Goal: Task Accomplishment & Management: Complete application form

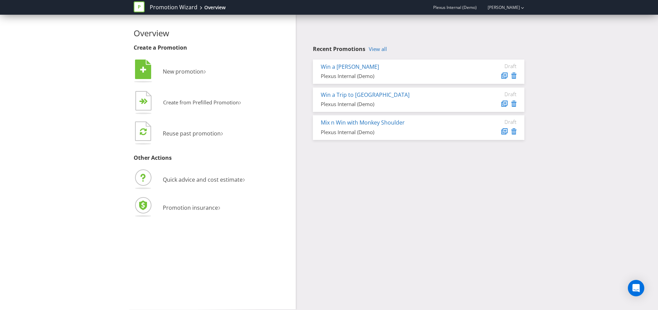
click at [428, 192] on div "Overview Create a Promotion  New promotion ›   Create from Prefilled Promoti…" at bounding box center [329, 162] width 401 height 295
click at [376, 50] on link "View all" at bounding box center [378, 49] width 18 height 6
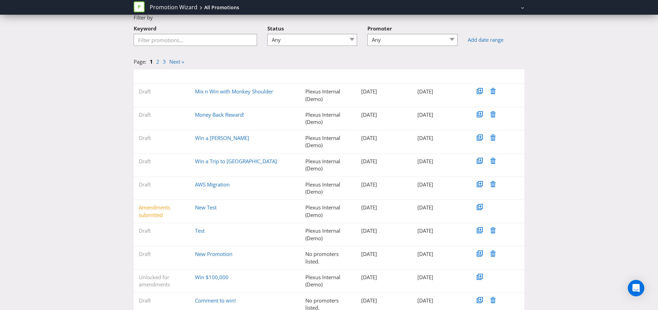
scroll to position [59, 0]
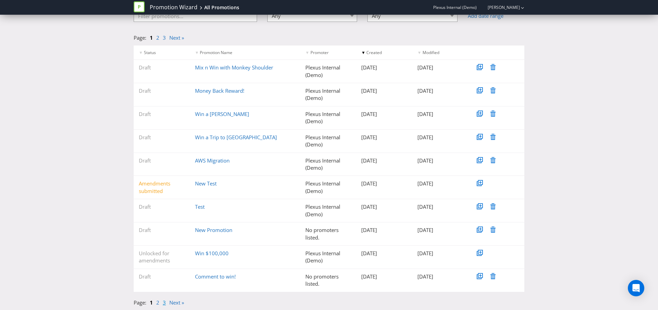
click at [164, 305] on link "3" at bounding box center [164, 303] width 3 height 7
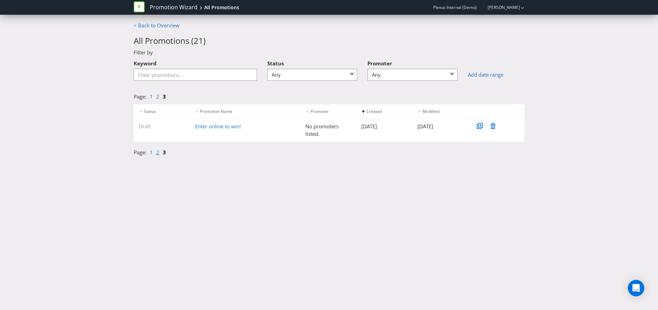
click at [158, 155] on link "2" at bounding box center [157, 152] width 3 height 7
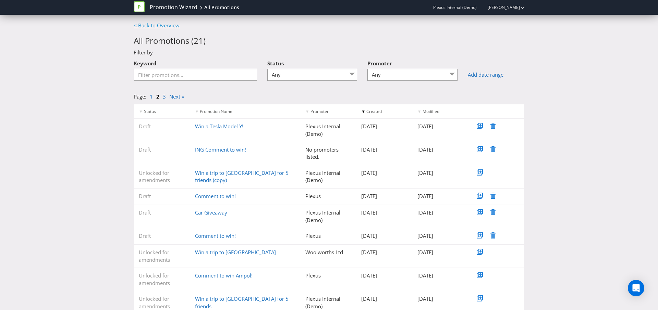
click at [147, 26] on link "< Back to Overview" at bounding box center [157, 25] width 46 height 7
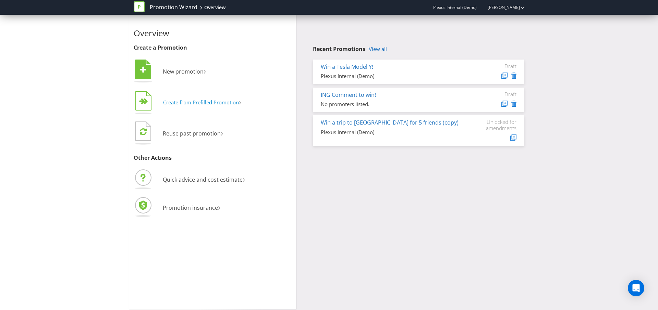
click at [203, 105] on span "Create from Prefilled Promotion" at bounding box center [201, 102] width 76 height 7
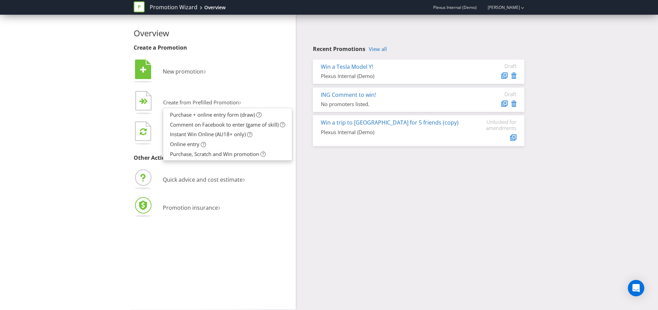
click at [282, 200] on li "Promotion insurance ›" at bounding box center [212, 208] width 157 height 24
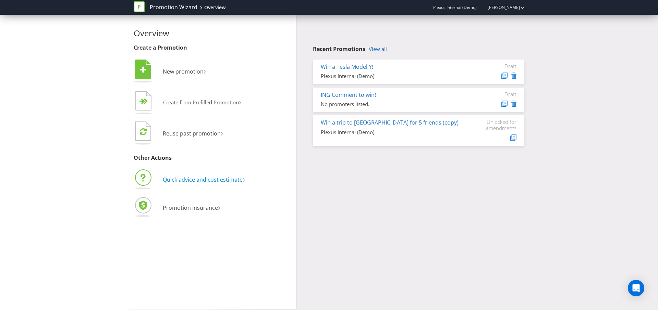
click at [221, 182] on span "Quick advice and cost estimate" at bounding box center [203, 180] width 80 height 8
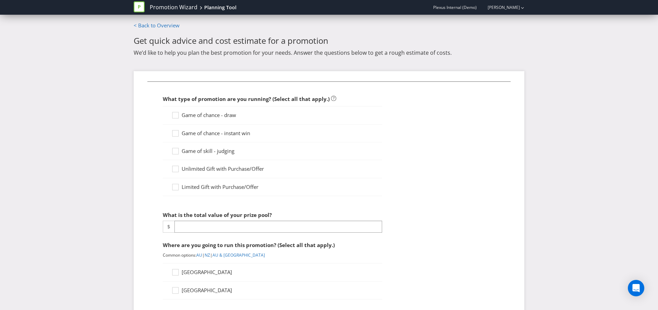
click at [208, 118] on span "Game of chance - draw" at bounding box center [209, 115] width 54 height 7
click at [0, 0] on input "Game of chance - draw" at bounding box center [0, 0] width 0 height 0
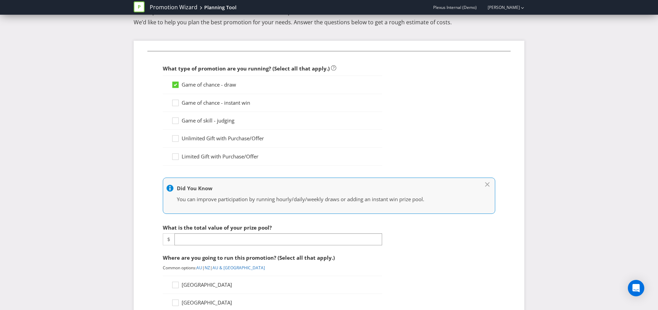
scroll to position [31, 0]
click at [215, 239] on input "number" at bounding box center [278, 239] width 208 height 12
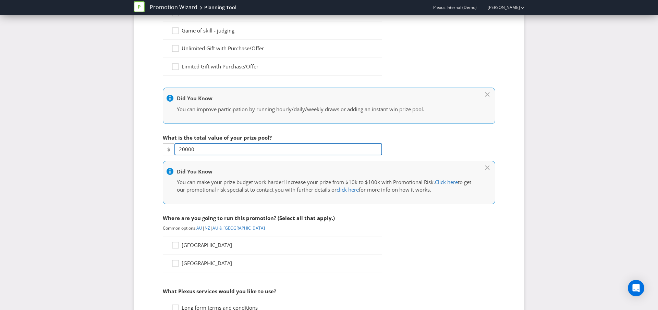
scroll to position [237, 0]
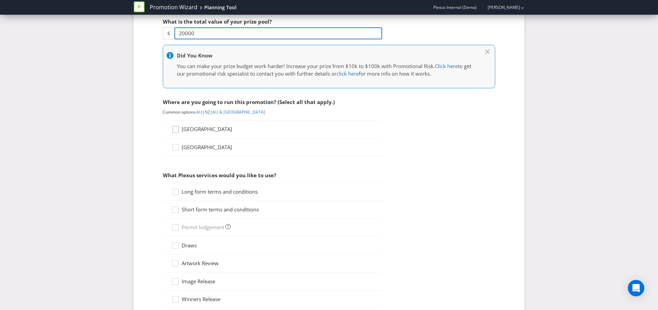
type input "20000"
click at [178, 131] on icon at bounding box center [176, 131] width 10 height 10
click at [0, 0] on input "[GEOGRAPHIC_DATA]" at bounding box center [0, 0] width 0 height 0
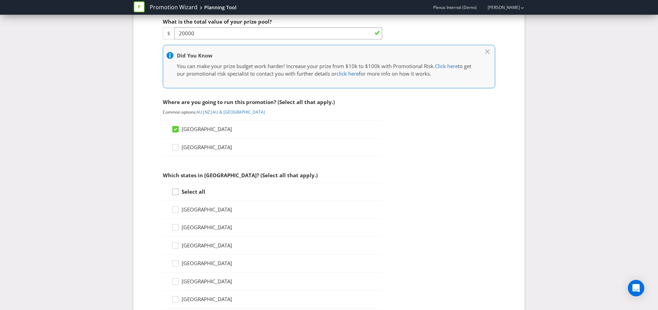
click at [178, 192] on icon at bounding box center [176, 193] width 10 height 10
click at [0, 0] on input "Select all" at bounding box center [0, 0] width 0 height 0
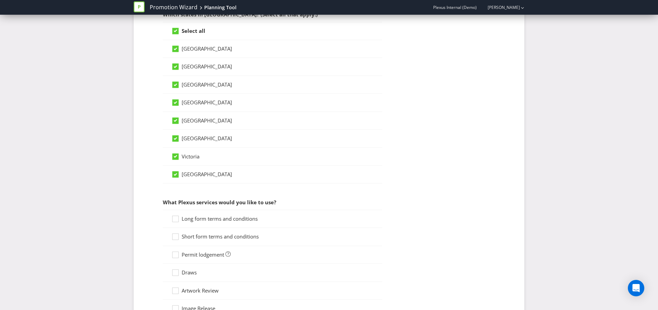
scroll to position [402, 0]
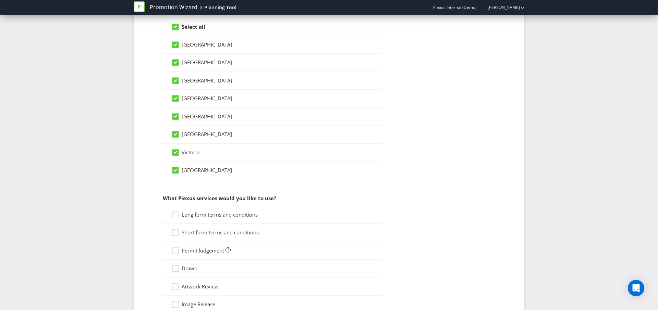
click at [185, 222] on div "Long form terms and conditions" at bounding box center [272, 215] width 219 height 18
click at [190, 215] on span "Long form terms and conditions" at bounding box center [220, 214] width 76 height 7
click at [0, 0] on input "Long form terms and conditions" at bounding box center [0, 0] width 0 height 0
click at [191, 236] on label "Short form terms and conditions" at bounding box center [215, 232] width 89 height 7
click at [0, 0] on input "Short form terms and conditions" at bounding box center [0, 0] width 0 height 0
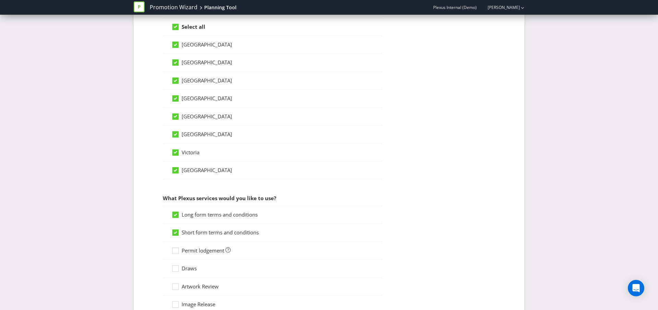
click at [187, 271] on span "Draws" at bounding box center [189, 268] width 15 height 7
click at [0, 0] on input "Draws" at bounding box center [0, 0] width 0 height 0
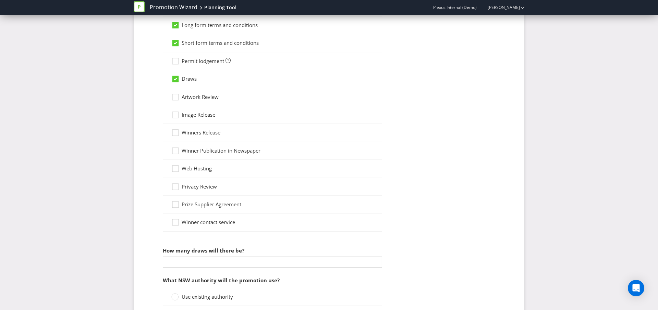
scroll to position [649, 0]
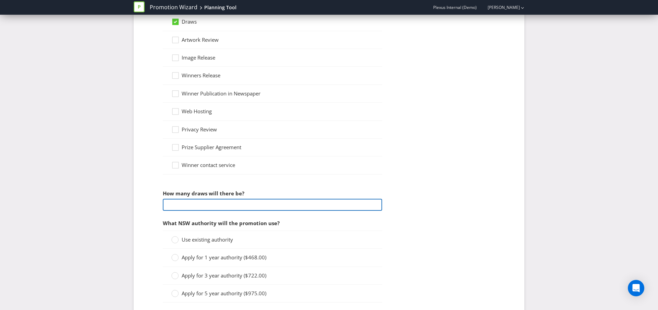
click at [257, 208] on input "number" at bounding box center [272, 205] width 219 height 12
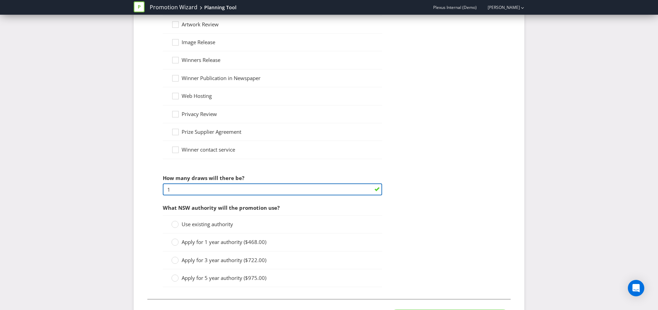
type input "1"
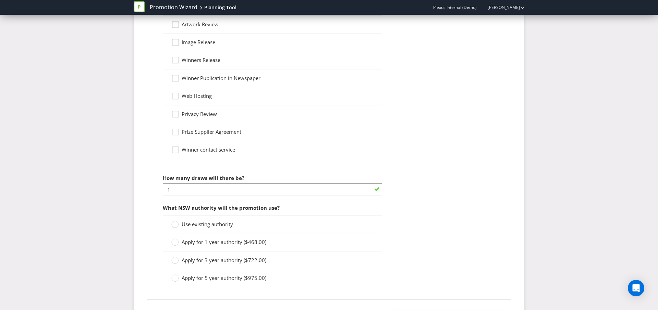
click at [200, 219] on div "Use existing authority" at bounding box center [272, 225] width 219 height 18
click at [192, 226] on span "Use existing authority" at bounding box center [207, 224] width 51 height 7
click at [0, 0] on input "Use existing authority" at bounding box center [0, 0] width 0 height 0
click at [208, 245] on span "Apply for 1 year authority ($468.00)" at bounding box center [224, 242] width 85 height 7
click at [0, 0] on input "Apply for 1 year authority ($468.00)" at bounding box center [0, 0] width 0 height 0
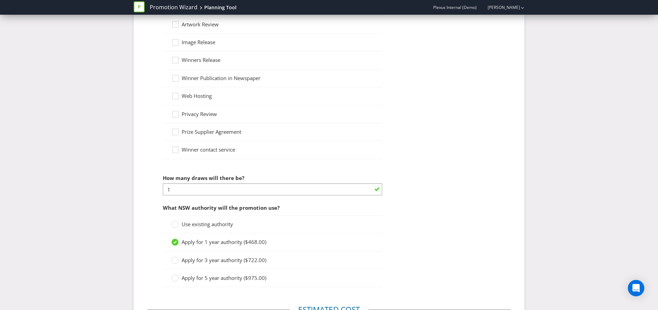
click at [187, 229] on div "Use existing authority" at bounding box center [272, 225] width 219 height 18
click at [185, 226] on span "Use existing authority" at bounding box center [207, 224] width 51 height 7
click at [0, 0] on input "Use existing authority" at bounding box center [0, 0] width 0 height 0
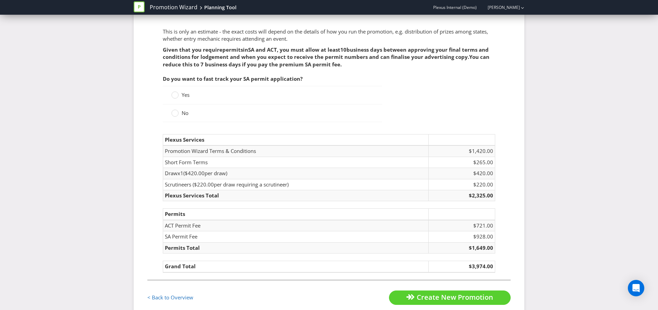
scroll to position [978, 0]
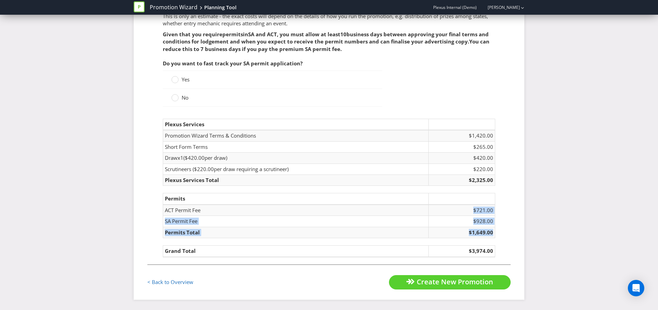
drag, startPoint x: 463, startPoint y: 207, endPoint x: 520, endPoint y: 310, distance: 117.8
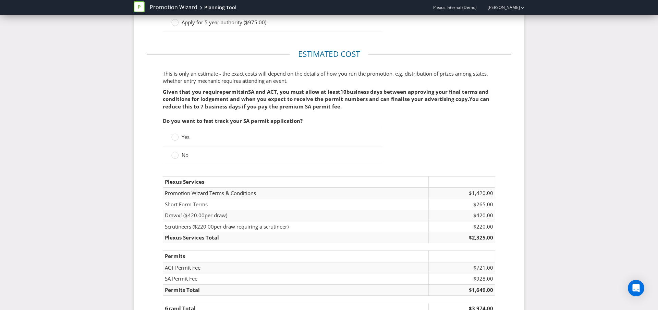
scroll to position [930, 0]
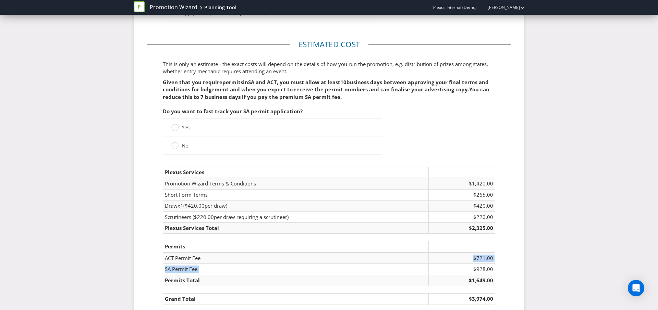
drag, startPoint x: 469, startPoint y: 259, endPoint x: 477, endPoint y: 265, distance: 9.6
click at [477, 265] on tbody "ACT Permit Fee $721.00 SA Permit Fee $928.00 Permits Total $1,649.00" at bounding box center [329, 270] width 332 height 34
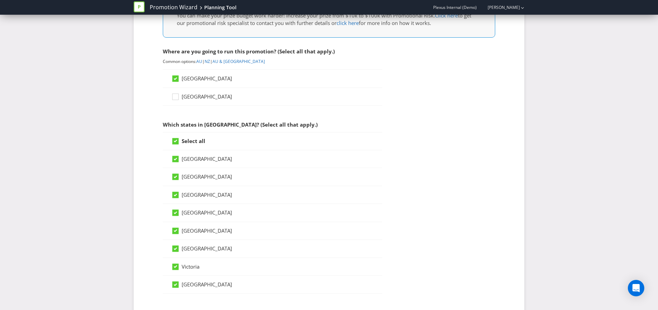
scroll to position [293, 0]
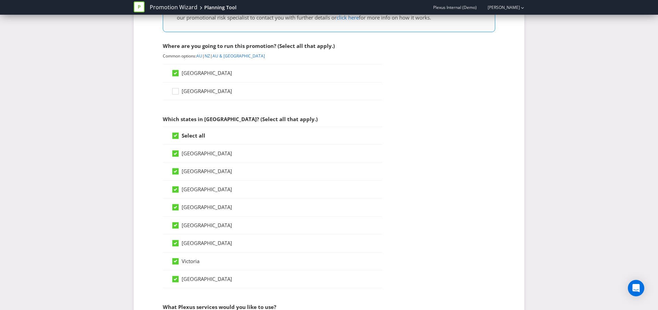
click at [176, 228] on icon at bounding box center [175, 226] width 6 height 6
click at [0, 0] on input "[GEOGRAPHIC_DATA]" at bounding box center [0, 0] width 0 height 0
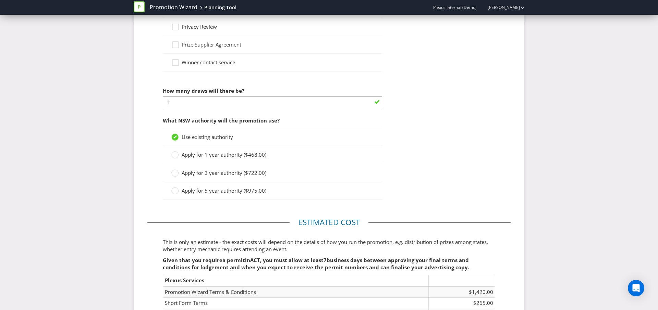
scroll to position [897, 0]
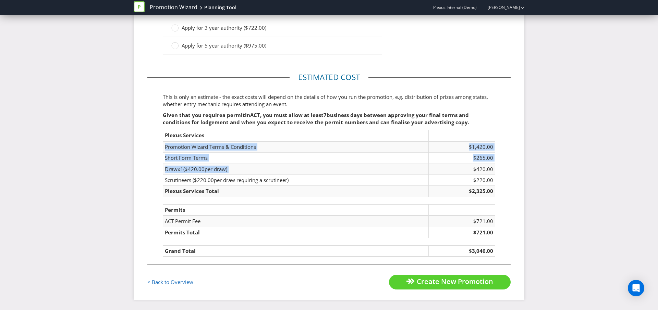
drag, startPoint x: 466, startPoint y: 141, endPoint x: 473, endPoint y: 169, distance: 29.4
click at [473, 169] on table "Plexus Services Promotion Wizard Terms & Conditions $1,420.00 Short Form Terms …" at bounding box center [329, 164] width 332 height 68
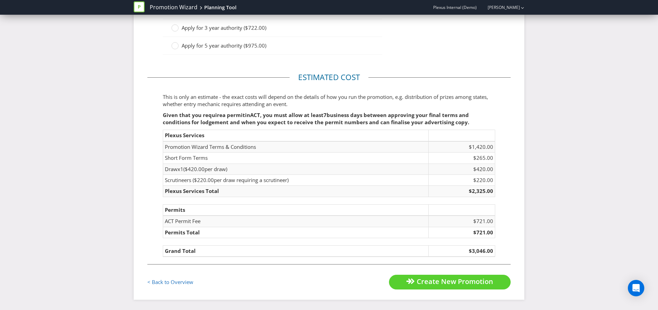
click at [464, 223] on td "$721.00" at bounding box center [462, 221] width 66 height 11
drag, startPoint x: 465, startPoint y: 223, endPoint x: 489, endPoint y: 227, distance: 24.3
click at [489, 227] on tbody "ACT Permit Fee $721.00 Permits Total $721.00" at bounding box center [329, 227] width 332 height 22
click at [165, 9] on link "Promotion Wizard" at bounding box center [174, 7] width 48 height 8
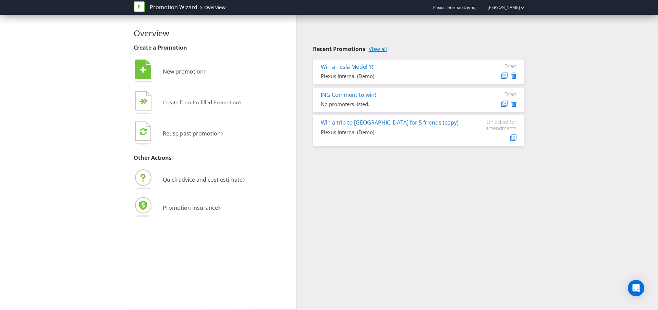
click at [378, 50] on link "View all" at bounding box center [378, 49] width 18 height 6
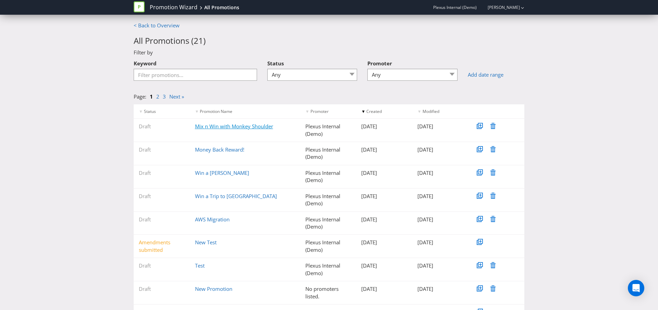
click at [240, 124] on link "Mix n Win with Monkey Shoulder" at bounding box center [234, 126] width 78 height 7
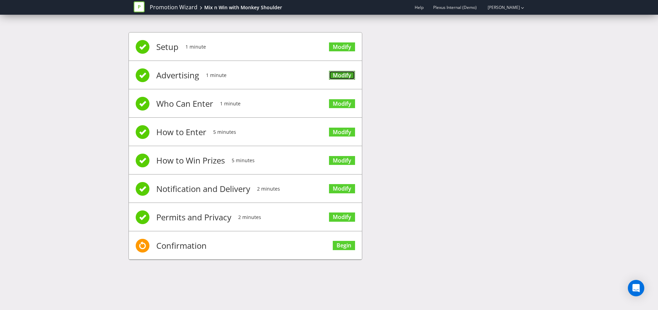
click at [338, 76] on link "Modify" at bounding box center [342, 75] width 26 height 9
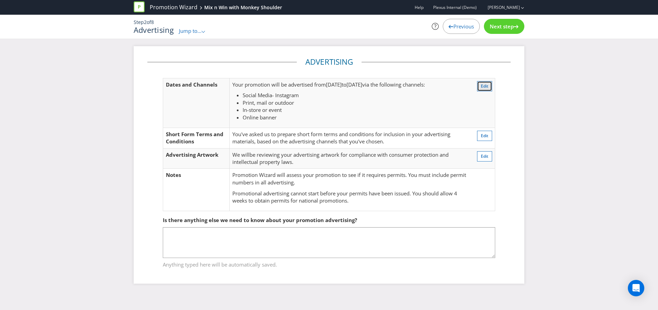
click at [488, 86] on span "Edit" at bounding box center [485, 86] width 8 height 6
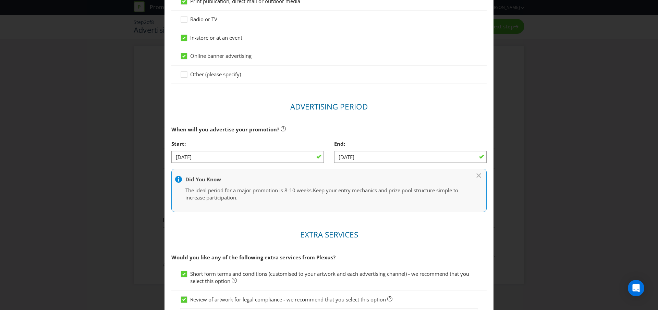
scroll to position [231, 0]
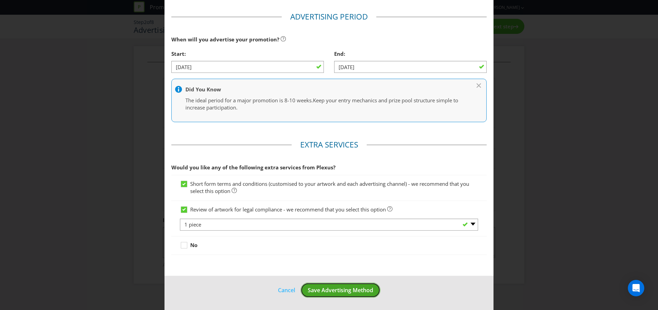
click at [330, 296] on button "Save Advertising Method" at bounding box center [341, 290] width 80 height 15
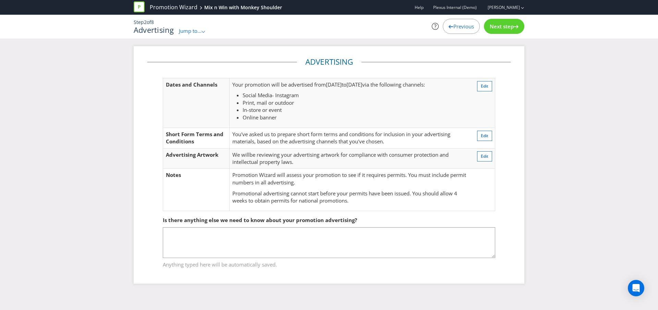
click at [512, 27] on span "Next step" at bounding box center [502, 26] width 24 height 7
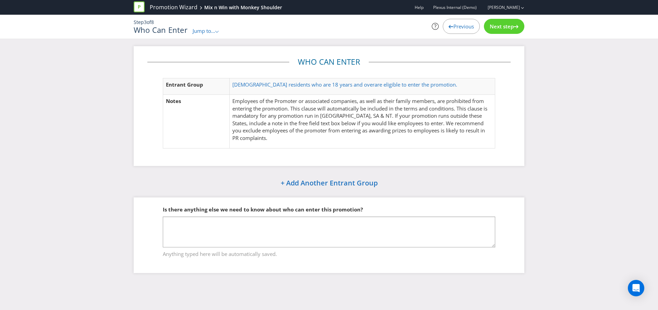
click at [370, 89] on td "[DEMOGRAPHIC_DATA] residents who are 18 years and over are eligible to enter th…" at bounding box center [362, 86] width 266 height 17
click at [375, 86] on span "are eligible to enter the promotion." at bounding box center [416, 84] width 83 height 7
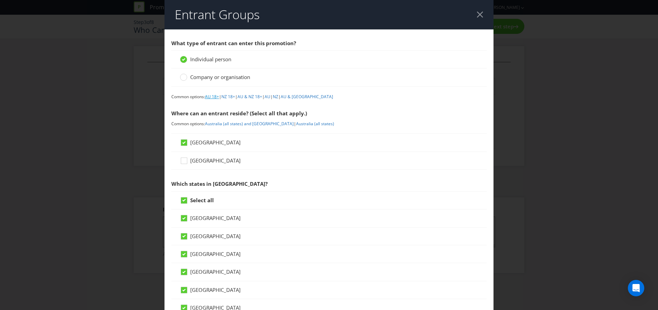
click at [213, 99] on link "AU 18+" at bounding box center [212, 97] width 14 height 6
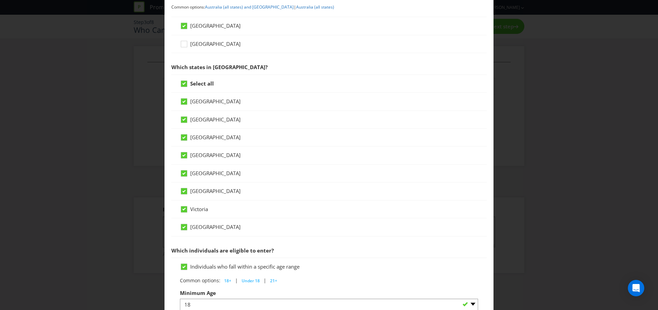
scroll to position [115, 0]
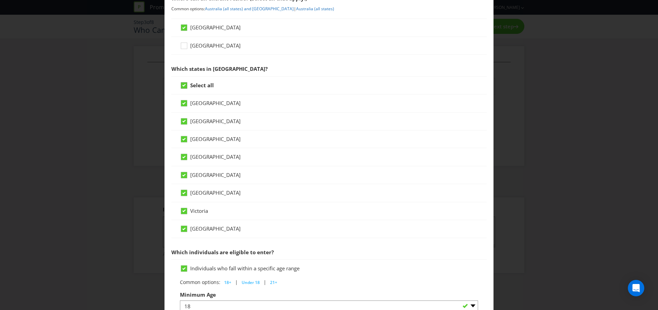
click at [188, 85] on icon at bounding box center [185, 87] width 10 height 10
click at [0, 0] on input "Select all" at bounding box center [0, 0] width 0 height 0
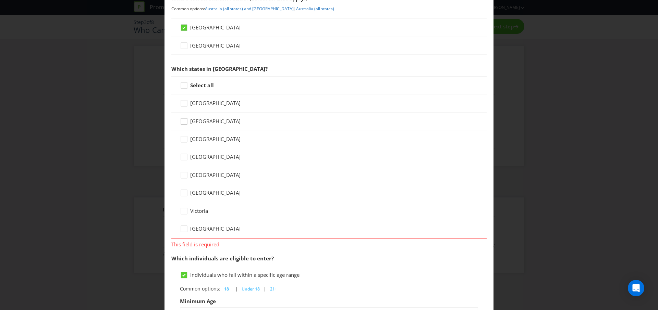
click at [187, 123] on icon at bounding box center [185, 123] width 10 height 10
click at [0, 0] on input "[GEOGRAPHIC_DATA]" at bounding box center [0, 0] width 0 height 0
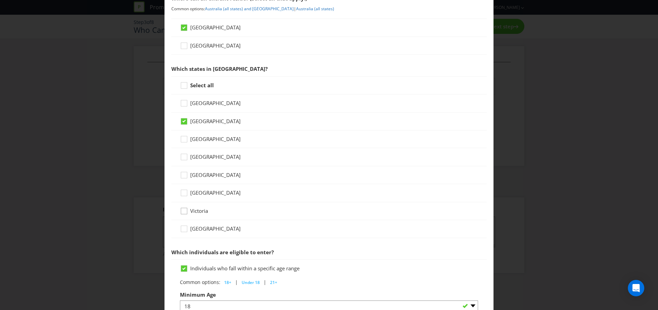
click at [184, 215] on icon at bounding box center [185, 213] width 10 height 10
click at [0, 0] on input "Victoria" at bounding box center [0, 0] width 0 height 0
click at [184, 193] on icon at bounding box center [185, 195] width 10 height 10
click at [0, 0] on input "[GEOGRAPHIC_DATA]" at bounding box center [0, 0] width 0 height 0
click at [188, 160] on icon at bounding box center [185, 159] width 10 height 10
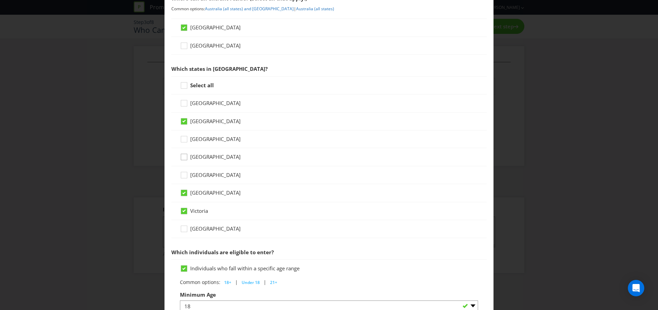
click at [0, 0] on input "[GEOGRAPHIC_DATA]" at bounding box center [0, 0] width 0 height 0
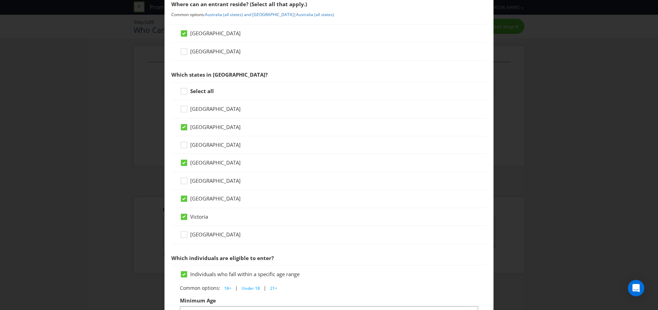
scroll to position [102, 0]
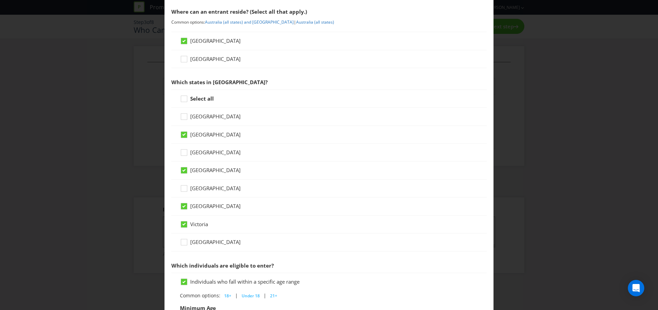
click at [187, 94] on div "Select all" at bounding box center [328, 99] width 315 height 18
click at [184, 98] on div at bounding box center [183, 96] width 3 height 3
click at [0, 0] on input "Select all" at bounding box center [0, 0] width 0 height 0
click at [186, 57] on icon at bounding box center [185, 61] width 10 height 10
click at [0, 0] on input "[GEOGRAPHIC_DATA]" at bounding box center [0, 0] width 0 height 0
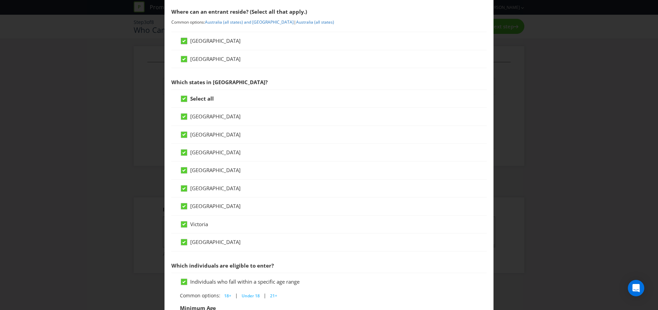
click at [183, 39] on div at bounding box center [183, 38] width 3 height 3
click at [0, 0] on input "[GEOGRAPHIC_DATA]" at bounding box center [0, 0] width 0 height 0
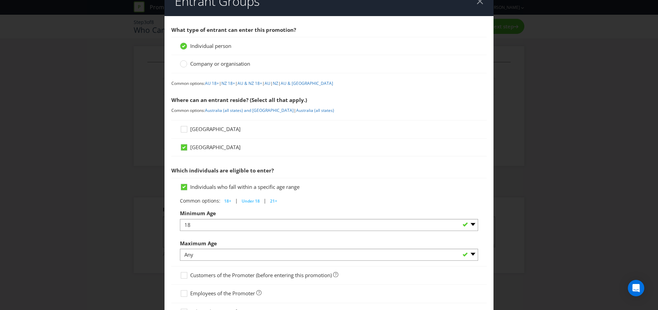
scroll to position [13, 0]
click at [187, 149] on icon at bounding box center [185, 150] width 10 height 10
click at [0, 0] on input "[GEOGRAPHIC_DATA]" at bounding box center [0, 0] width 0 height 0
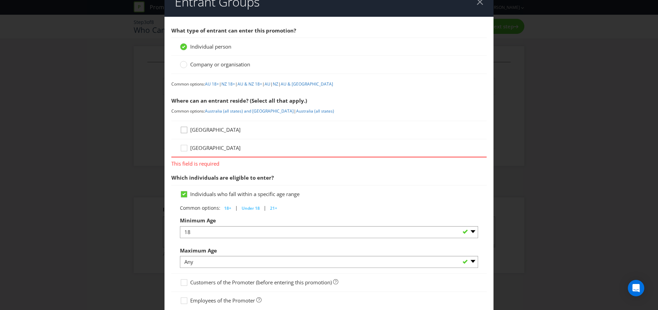
click at [186, 135] on icon at bounding box center [185, 131] width 10 height 10
click at [0, 0] on input "[GEOGRAPHIC_DATA]" at bounding box center [0, 0] width 0 height 0
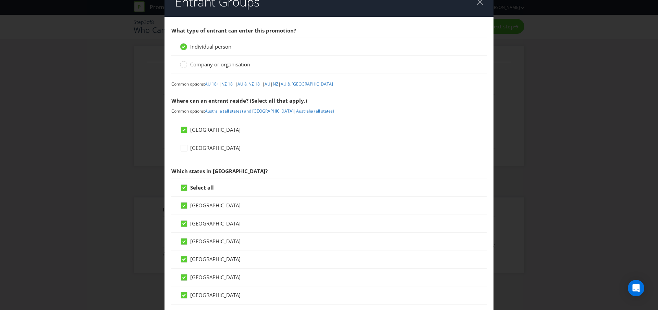
scroll to position [275, 0]
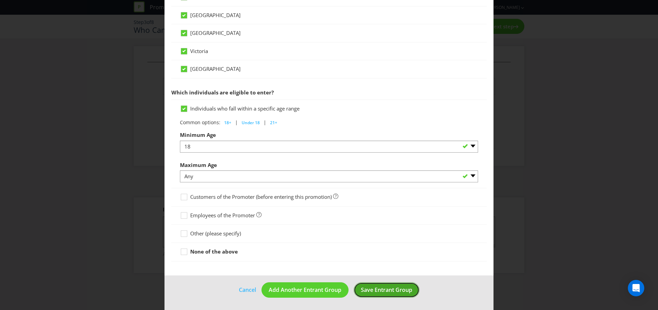
click at [378, 291] on span "Save Entrant Group" at bounding box center [386, 290] width 51 height 8
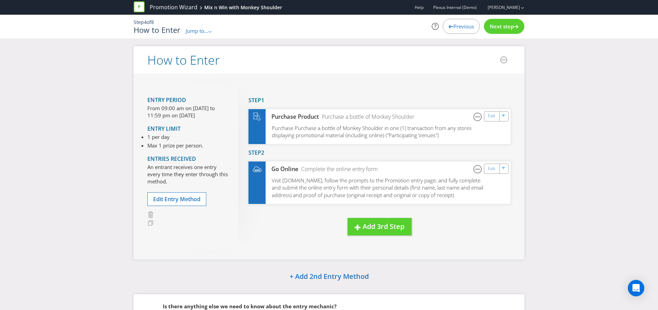
scroll to position [4, 0]
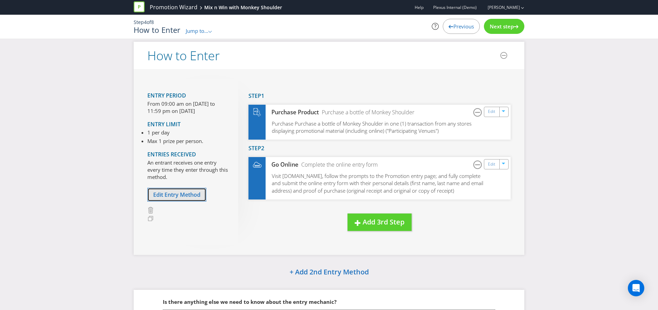
click at [182, 195] on span "Edit Entry Method" at bounding box center [176, 195] width 47 height 8
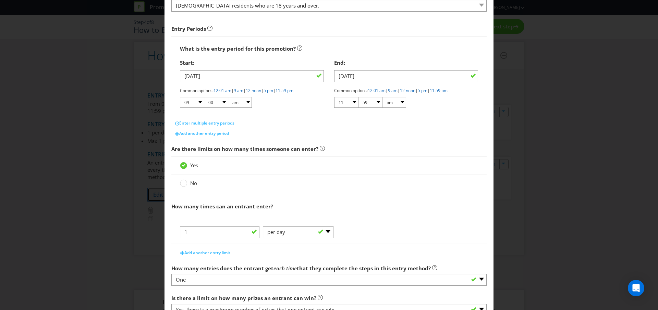
scroll to position [188, 0]
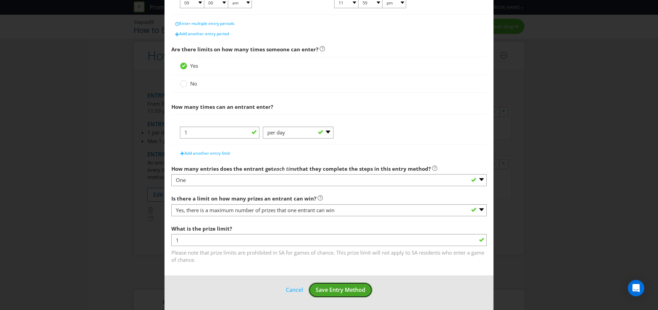
click at [336, 298] on button "Save Entry Method" at bounding box center [340, 290] width 64 height 15
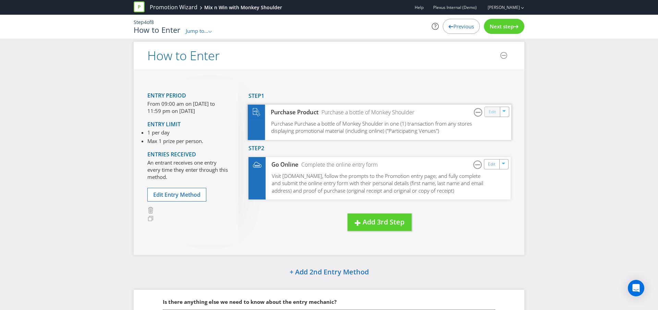
click at [493, 112] on link "Edit" at bounding box center [492, 112] width 7 height 8
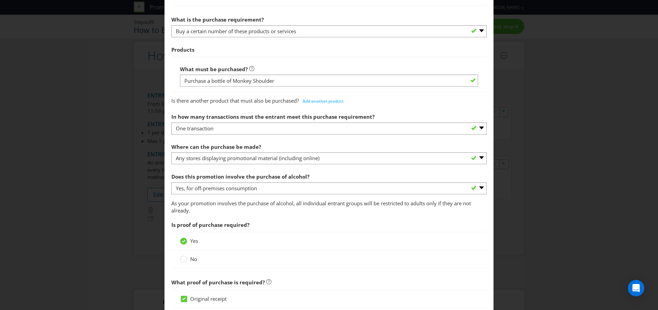
scroll to position [301, 0]
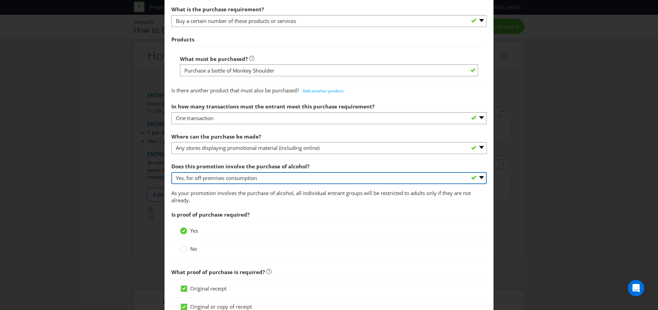
click at [321, 179] on select "-- Please select -- Yes, for on-premises consumption Yes, for off-premises cons…" at bounding box center [328, 178] width 315 height 12
select select "YES_ON_PREMISES"
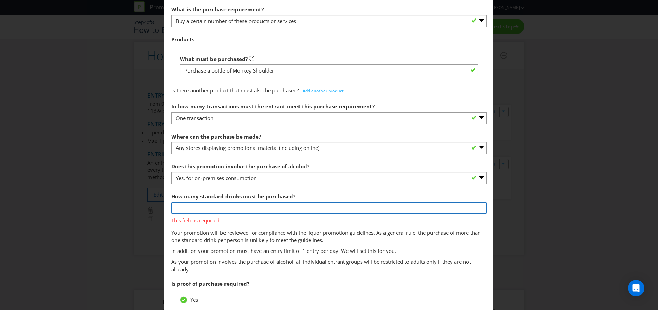
click at [211, 213] on input "number" at bounding box center [328, 208] width 315 height 12
type input "2"
type input "7"
click at [324, 241] on span "How many standard drinks must be purchased? 7 This field is required Your promo…" at bounding box center [328, 222] width 315 height 65
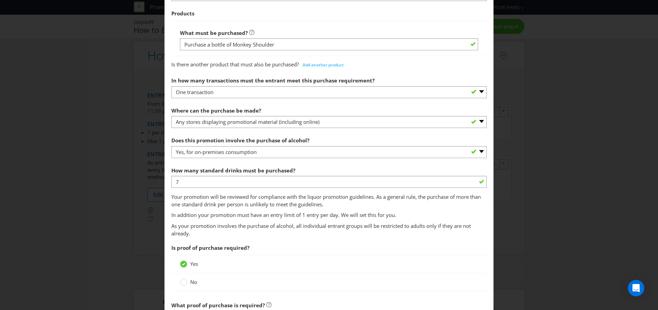
scroll to position [262, 0]
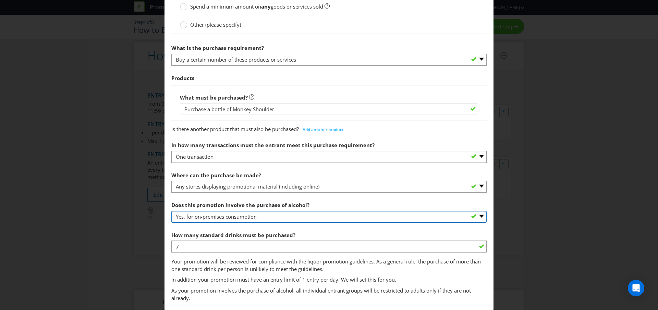
click at [292, 220] on select "-- Please select -- Yes, for on-premises consumption Yes, for off-premises cons…" at bounding box center [328, 217] width 315 height 12
select select "YES_OFF_PREMISES"
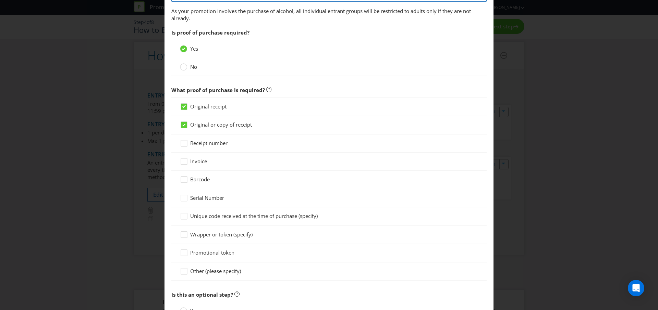
scroll to position [559, 0]
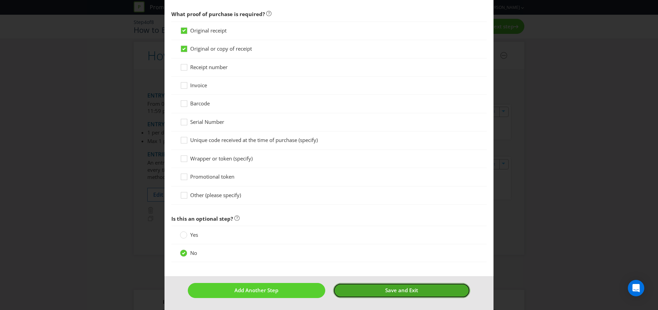
click at [413, 292] on span "Save and Exit" at bounding box center [401, 290] width 33 height 7
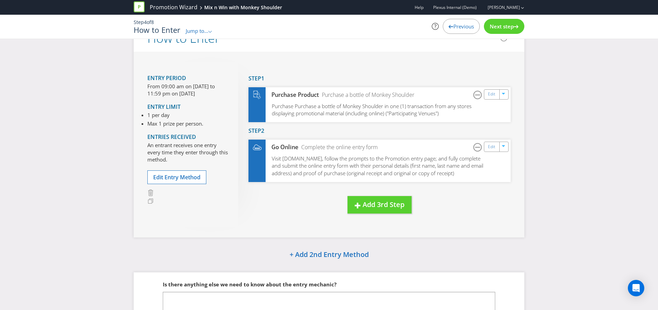
scroll to position [22, 0]
click at [381, 205] on span "Add 3rd Step" at bounding box center [384, 204] width 42 height 9
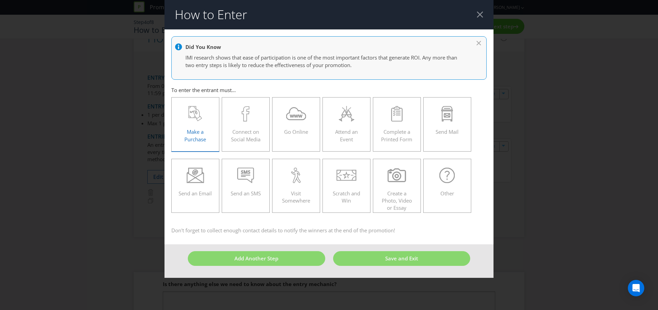
click at [201, 124] on div "Make a Purchase" at bounding box center [196, 121] width 34 height 31
click at [0, 0] on input "Make a Purchase" at bounding box center [0, 0] width 0 height 0
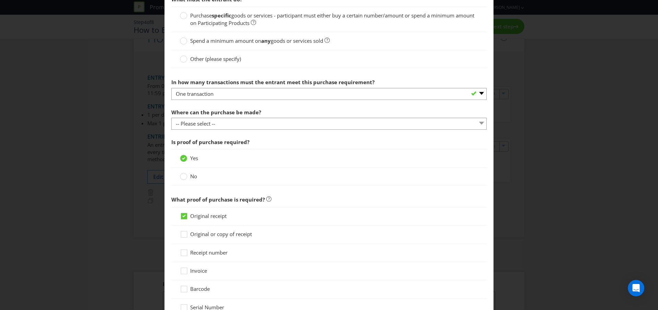
scroll to position [225, 0]
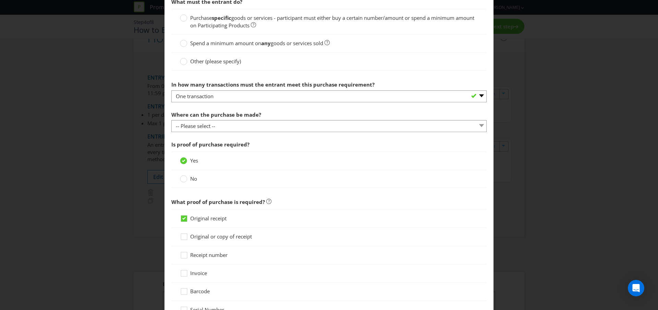
click at [188, 22] on label "Purchase specific goods or services - participant must either buy a certain num…" at bounding box center [329, 21] width 298 height 15
click at [0, 0] on input "Purchase specific goods or services - participant must either buy a certain num…" at bounding box center [0, 0] width 0 height 0
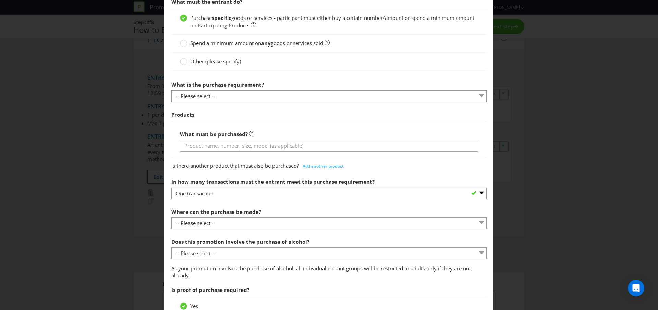
scroll to position [239, 0]
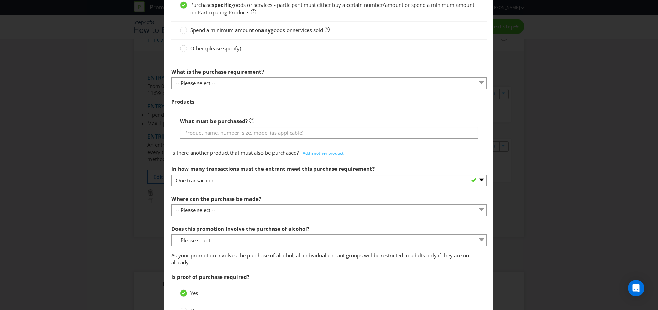
click at [251, 75] on span "What is the purchase requirement?" at bounding box center [217, 71] width 93 height 7
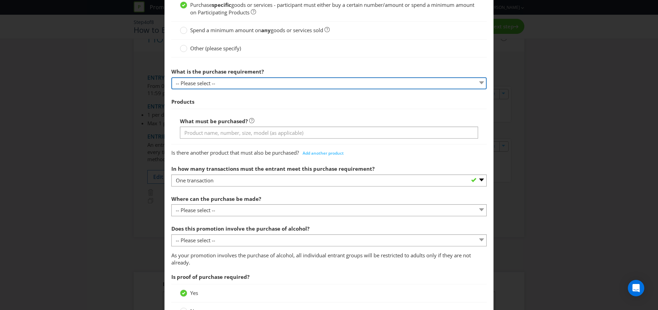
click at [243, 87] on select "-- Please select -- Buy a certain number of these products or services Spend a …" at bounding box center [328, 83] width 315 height 12
select select "MINIMUM_QUANTITY"
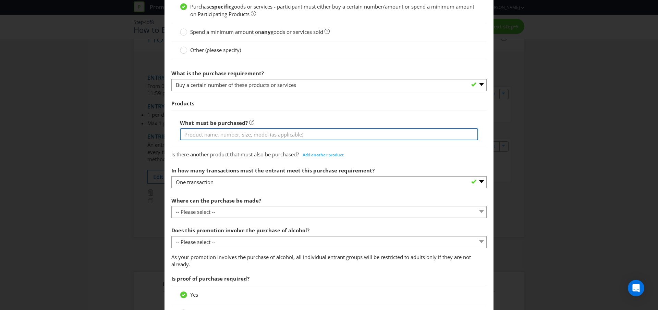
click at [218, 133] on input "text" at bounding box center [329, 135] width 298 height 12
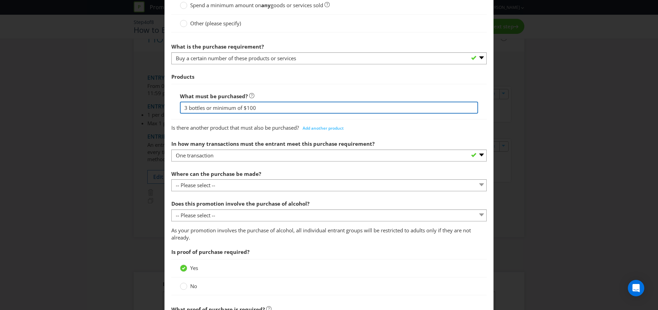
scroll to position [273, 0]
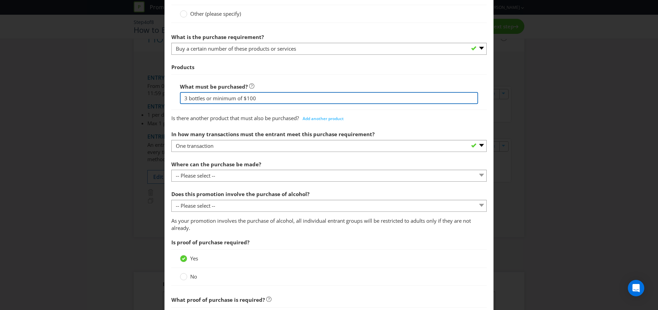
type input "3 bottles or minimum of $100"
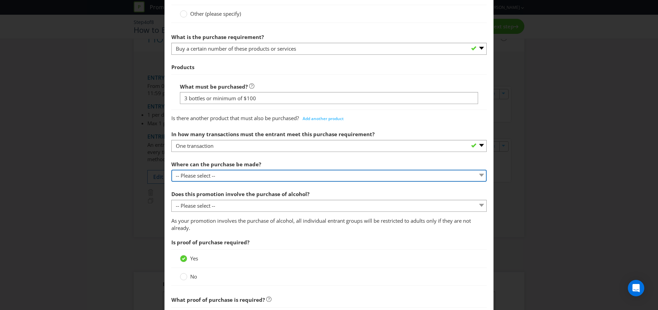
click at [198, 179] on select "-- Please select -- Any stores displaying promotional material (including onlin…" at bounding box center [328, 176] width 315 height 12
select select "ANY_DISPLAYING_PROMOTIONAL_MATERIAL"
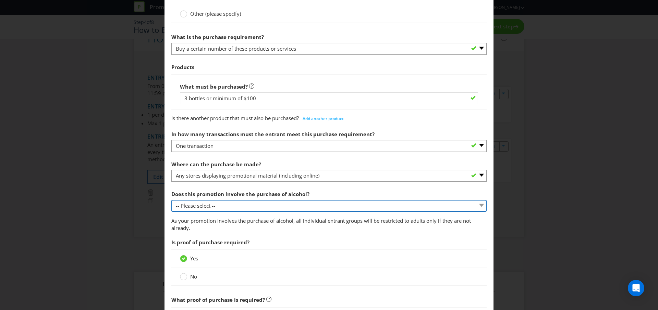
click at [209, 203] on select "-- Please select -- Yes, for on-premises consumption Yes, for off-premises cons…" at bounding box center [328, 206] width 315 height 12
select select "YES_OFF_PREMISES"
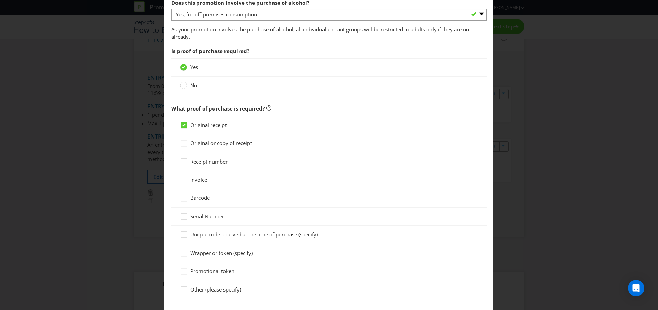
click at [208, 143] on span "Original or copy of receipt" at bounding box center [221, 143] width 62 height 7
click at [0, 0] on input "Original or copy of receipt" at bounding box center [0, 0] width 0 height 0
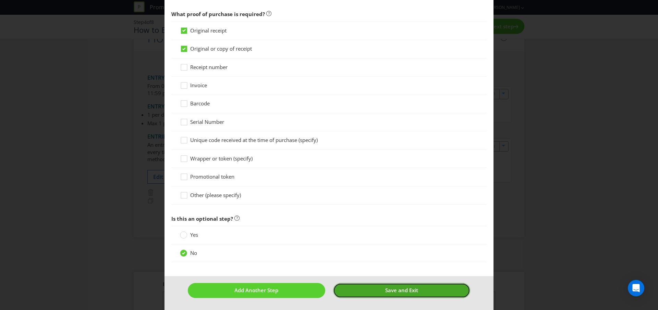
click at [384, 292] on button "Save and Exit" at bounding box center [401, 290] width 137 height 15
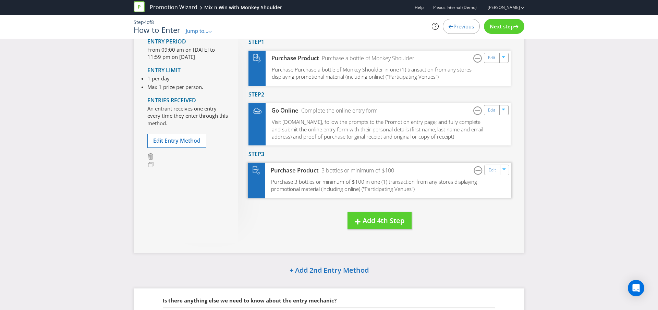
scroll to position [100, 0]
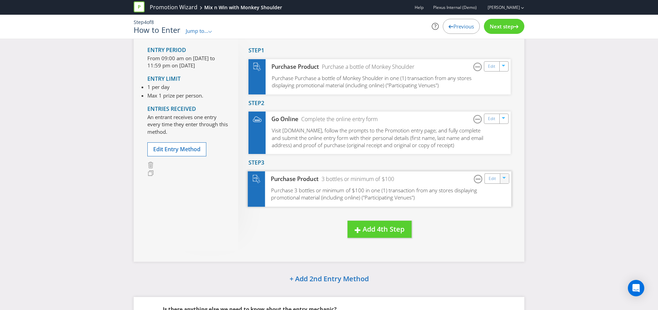
click at [504, 180] on icon "button" at bounding box center [504, 179] width 4 height 4
click at [464, 185] on div "Purchase Product 3 bottles or minimum of $100 Edit Duplicate Delete" at bounding box center [380, 179] width 264 height 15
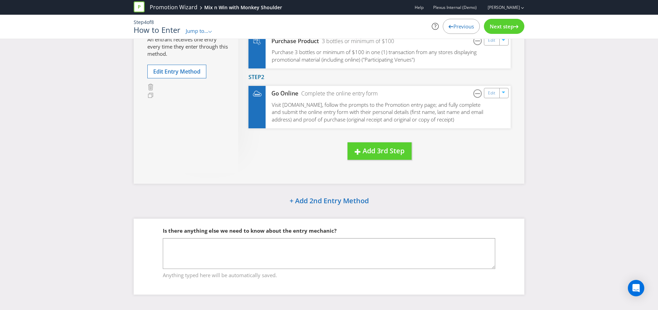
scroll to position [131, 0]
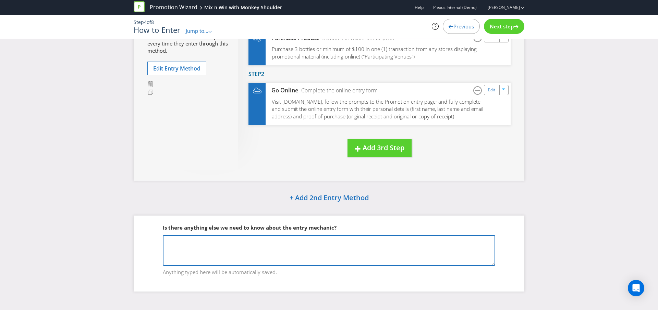
click at [230, 255] on textarea at bounding box center [329, 250] width 332 height 31
click at [196, 249] on textarea at bounding box center [329, 250] width 332 height 31
click at [294, 240] on textarea at bounding box center [329, 250] width 332 height 31
click at [212, 237] on textarea at bounding box center [329, 250] width 332 height 31
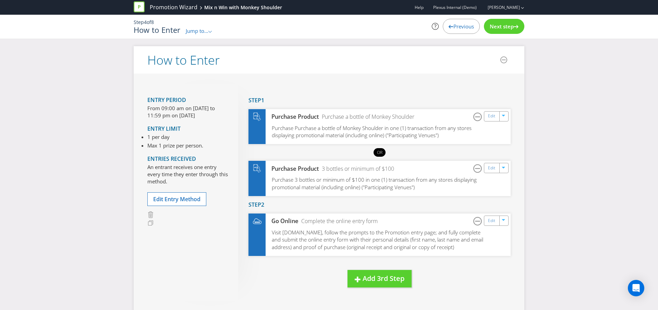
click at [198, 30] on span "Jump to..." at bounding box center [197, 30] width 23 height 7
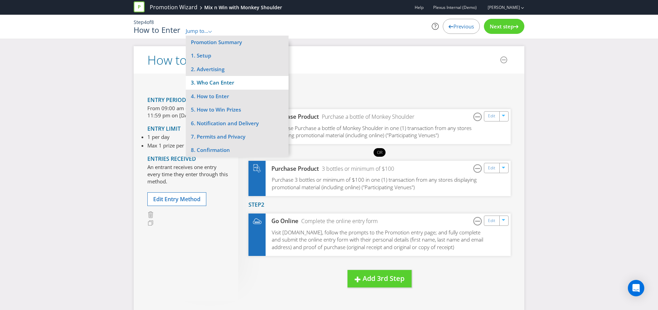
click at [227, 84] on li "3. Who Can Enter" at bounding box center [237, 82] width 103 height 13
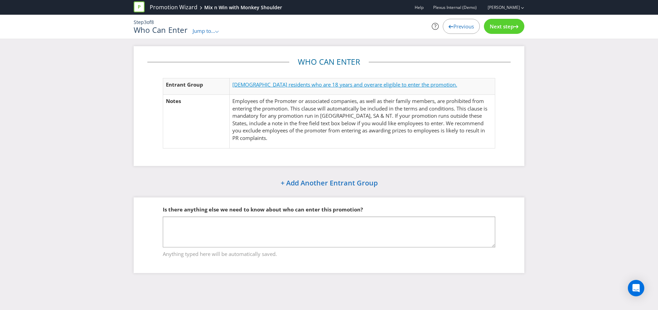
click at [307, 85] on span "[DEMOGRAPHIC_DATA] residents who are 18 years and over" at bounding box center [303, 84] width 142 height 7
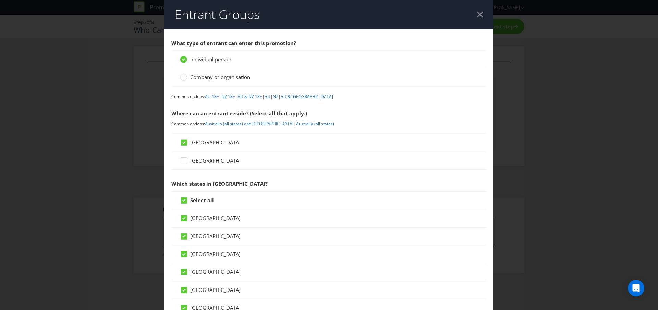
click at [205, 75] on span "Company or organisation" at bounding box center [220, 77] width 60 height 7
click at [0, 0] on input "Company or organisation" at bounding box center [0, 0] width 0 height 0
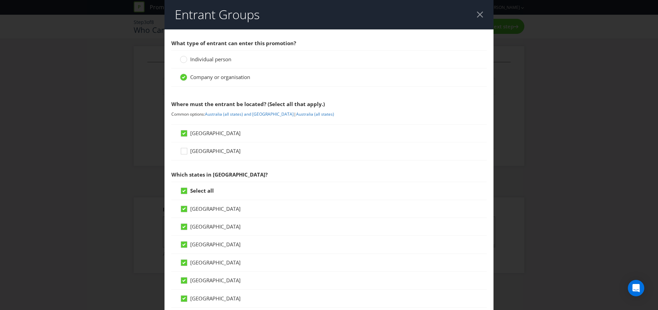
click at [196, 59] on span "Individual person" at bounding box center [210, 59] width 41 height 7
click at [0, 0] on input "Individual person" at bounding box center [0, 0] width 0 height 0
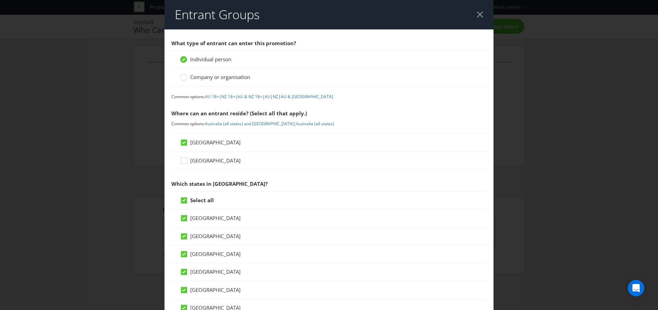
click at [482, 12] on div at bounding box center [480, 14] width 7 height 7
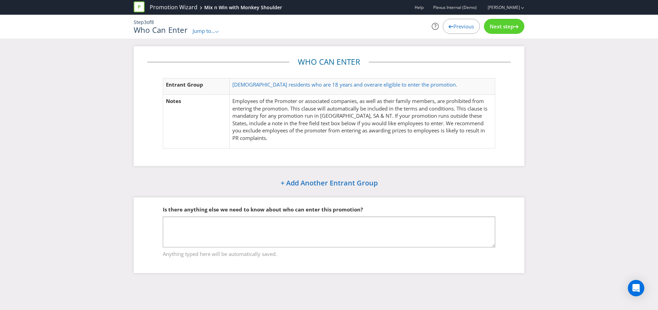
click at [502, 28] on span "Next step" at bounding box center [502, 26] width 24 height 7
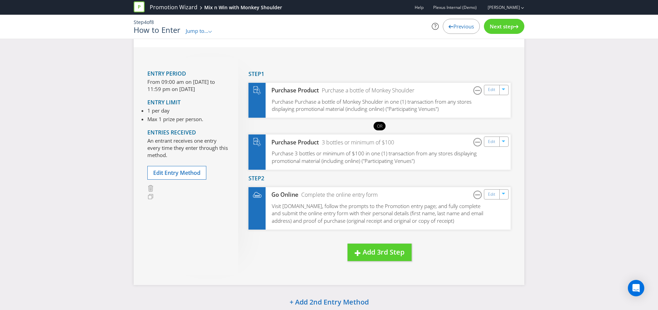
scroll to position [26, 0]
click at [374, 258] on button "Add 3rd Step" at bounding box center [379, 253] width 64 height 17
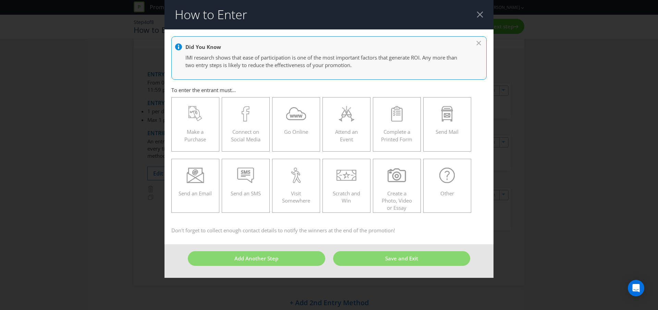
click at [478, 15] on div at bounding box center [480, 14] width 7 height 7
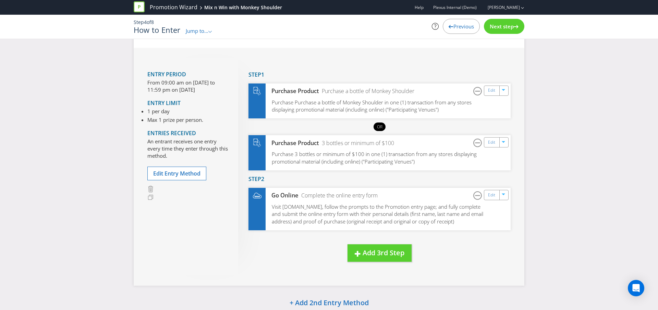
click at [517, 30] on div "Next step" at bounding box center [504, 26] width 40 height 15
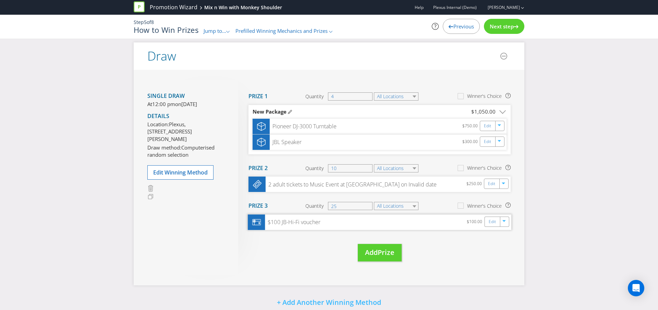
scroll to position [53, 0]
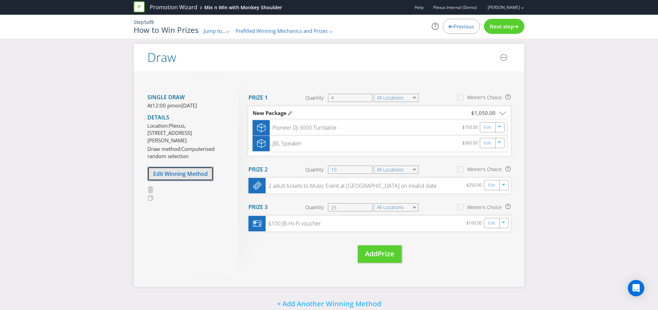
click at [182, 178] on span "Edit Winning Method" at bounding box center [180, 174] width 54 height 8
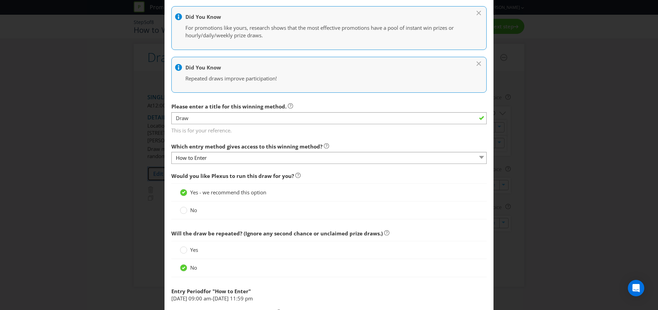
scroll to position [104, 0]
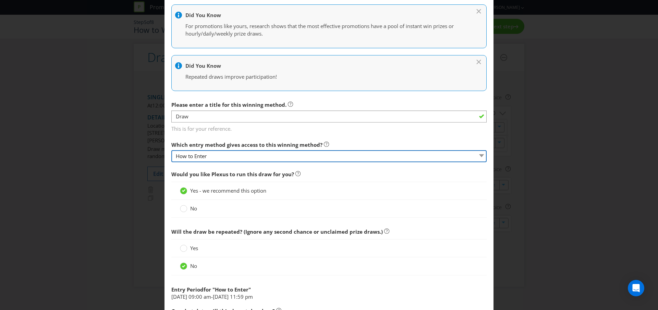
click at [220, 160] on select "How to Enter" at bounding box center [328, 156] width 315 height 12
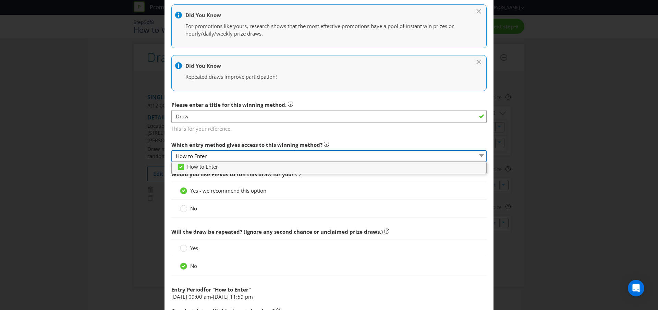
click at [221, 157] on select "How to Enter" at bounding box center [328, 156] width 315 height 12
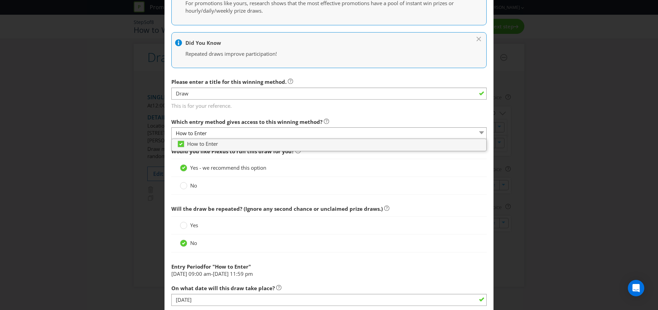
click at [376, 195] on div at bounding box center [328, 195] width 315 height 1
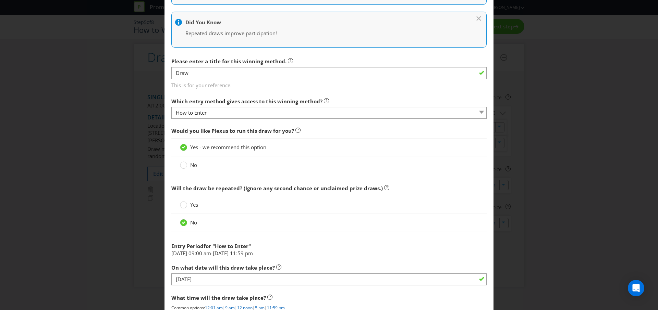
scroll to position [151, 0]
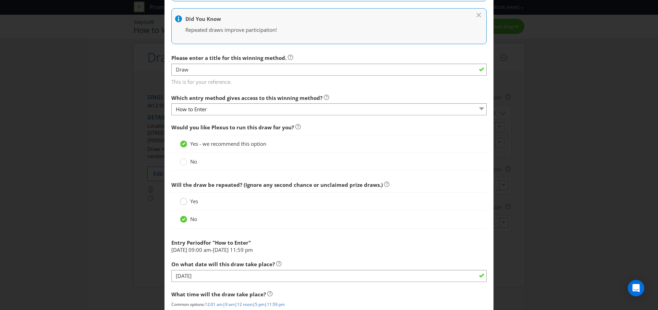
click at [185, 204] on circle at bounding box center [183, 201] width 7 height 7
click at [0, 0] on input "Yes" at bounding box center [0, 0] width 0 height 0
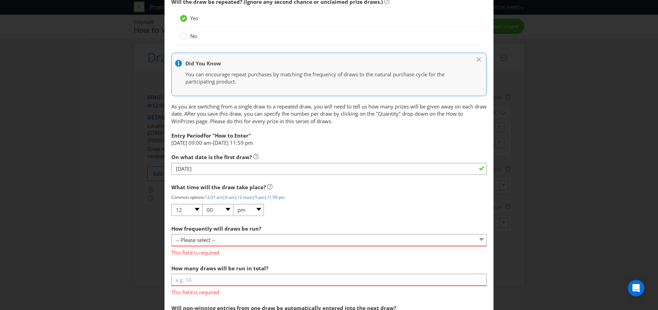
scroll to position [339, 0]
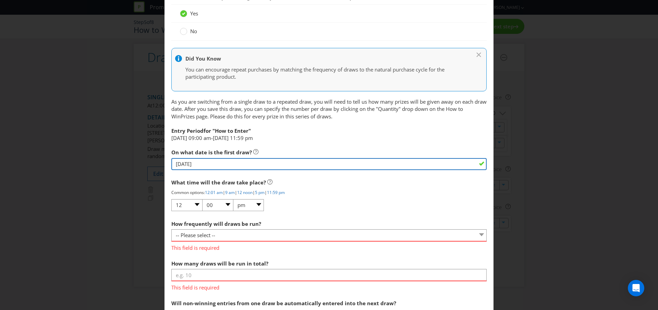
click at [194, 158] on input "[DATE]" at bounding box center [328, 164] width 315 height 12
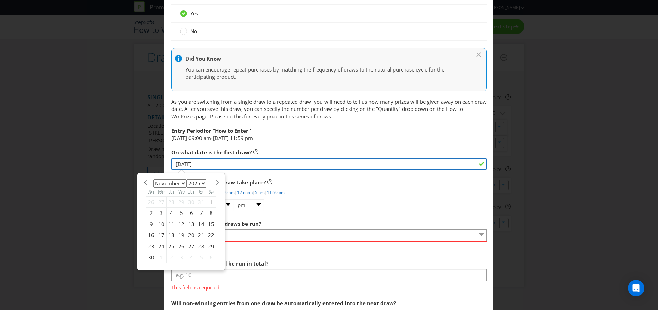
click at [207, 163] on input "[DATE]" at bounding box center [328, 164] width 315 height 12
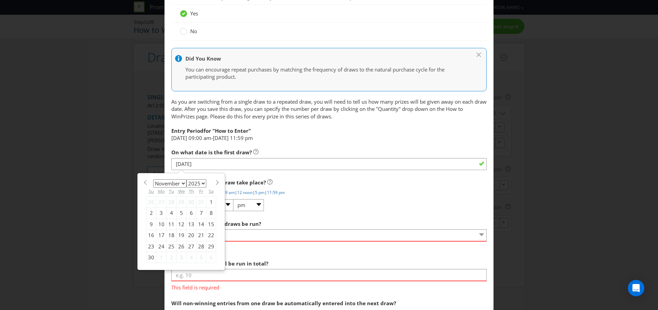
click at [345, 193] on p "Common options: 12:01 am | 9 am | 12 noon | 5 pm | 11:59 pm" at bounding box center [328, 193] width 315 height 6
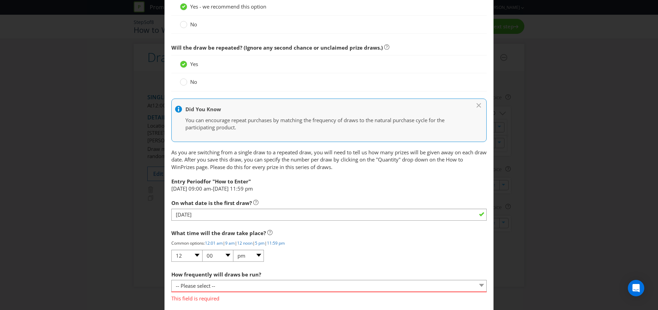
scroll to position [249, 0]
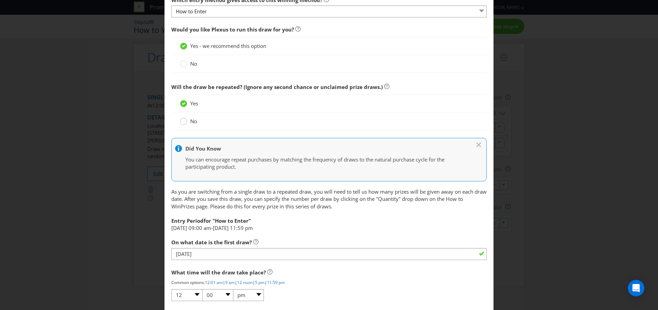
click at [186, 122] on circle at bounding box center [183, 121] width 7 height 7
click at [0, 0] on input "No" at bounding box center [0, 0] width 0 height 0
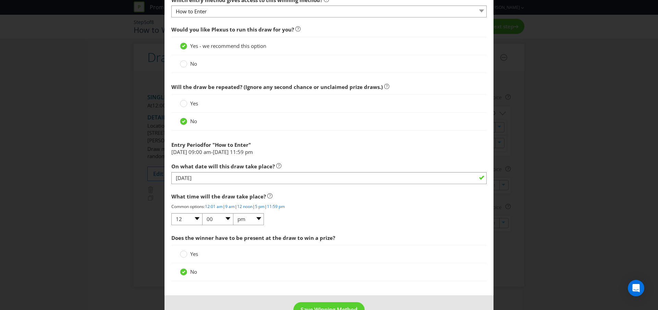
scroll to position [269, 0]
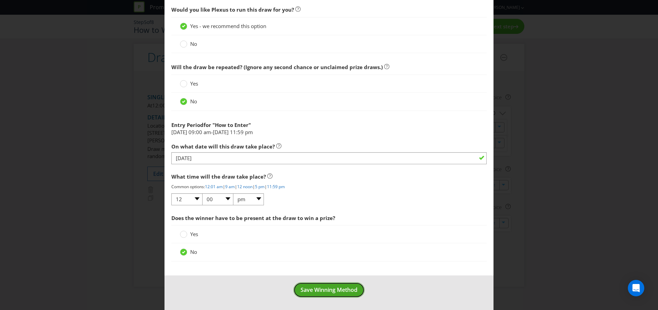
click at [337, 290] on span "Save Winning Method" at bounding box center [329, 290] width 57 height 8
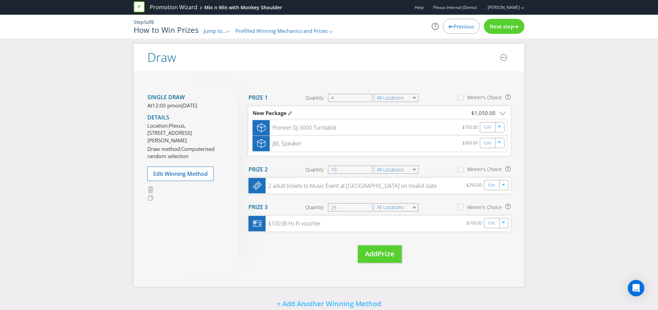
click at [506, 24] on span "Next step" at bounding box center [502, 26] width 24 height 7
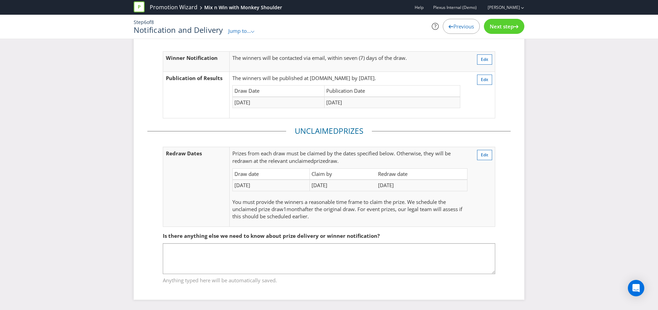
click at [514, 23] on div at bounding box center [516, 25] width 5 height 5
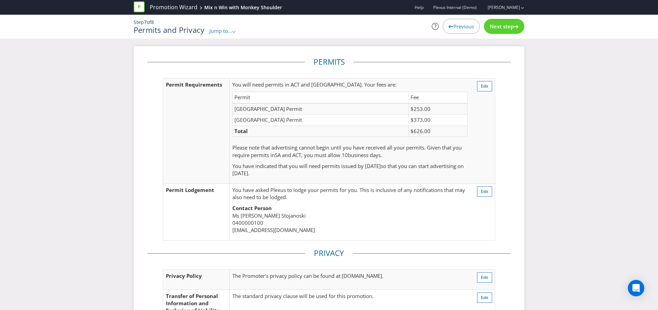
click at [516, 28] on icon at bounding box center [516, 26] width 5 height 3
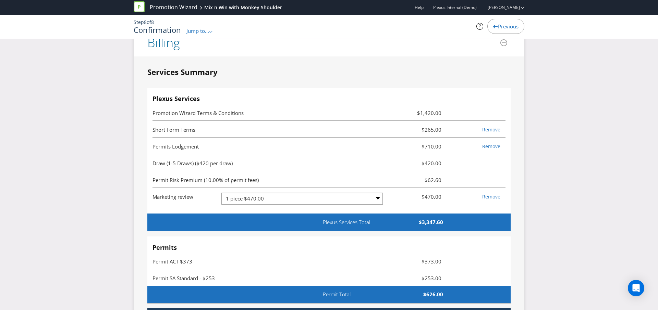
scroll to position [1712, 0]
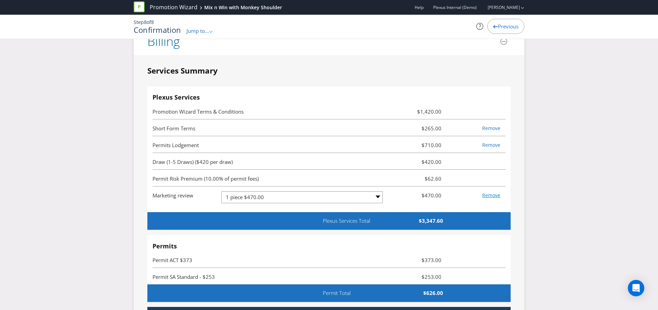
click at [489, 199] on link "Remove" at bounding box center [491, 195] width 18 height 7
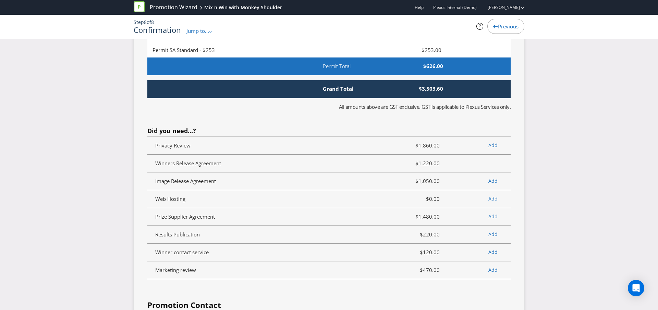
scroll to position [1913, 0]
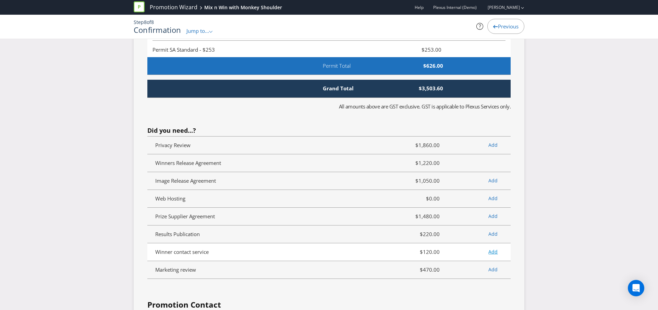
click at [493, 255] on link "Add" at bounding box center [492, 252] width 9 height 7
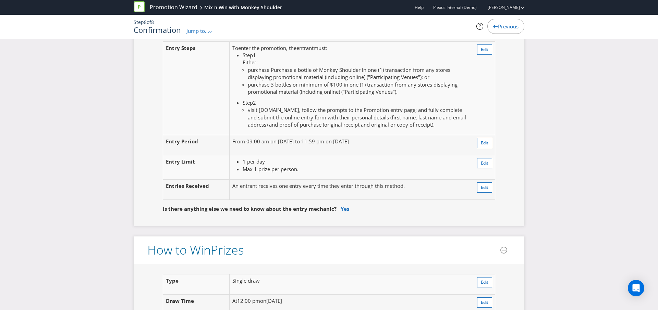
scroll to position [635, 0]
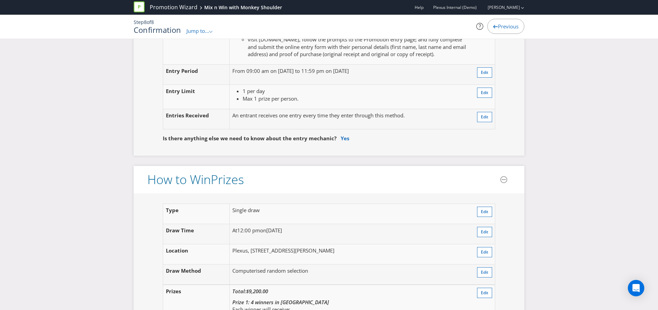
click at [492, 77] on td "Edit" at bounding box center [482, 75] width 25 height 20
click at [488, 75] on span "Edit" at bounding box center [485, 73] width 8 height 6
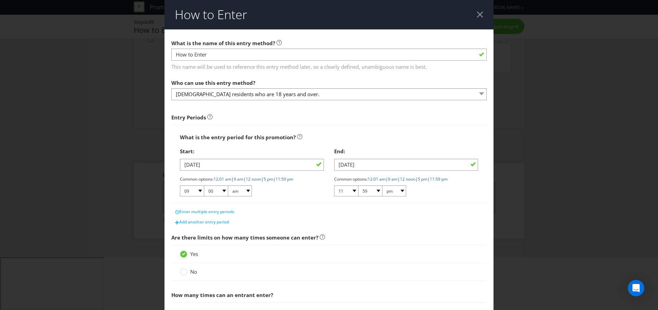
scroll to position [131, 0]
click at [478, 16] on div at bounding box center [480, 14] width 7 height 7
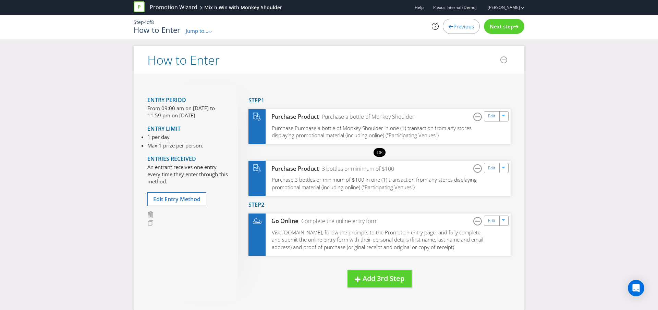
click at [191, 32] on span "Jump to..." at bounding box center [197, 30] width 23 height 7
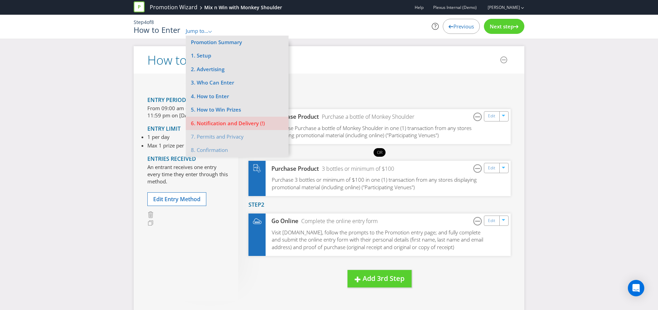
click at [104, 52] on div "How to Enter Entry Period From 09:00 am on [DATE] to 11:59 pm on [DATE] Entry L…" at bounding box center [329, 239] width 658 height 387
